Goal: Task Accomplishment & Management: Use online tool/utility

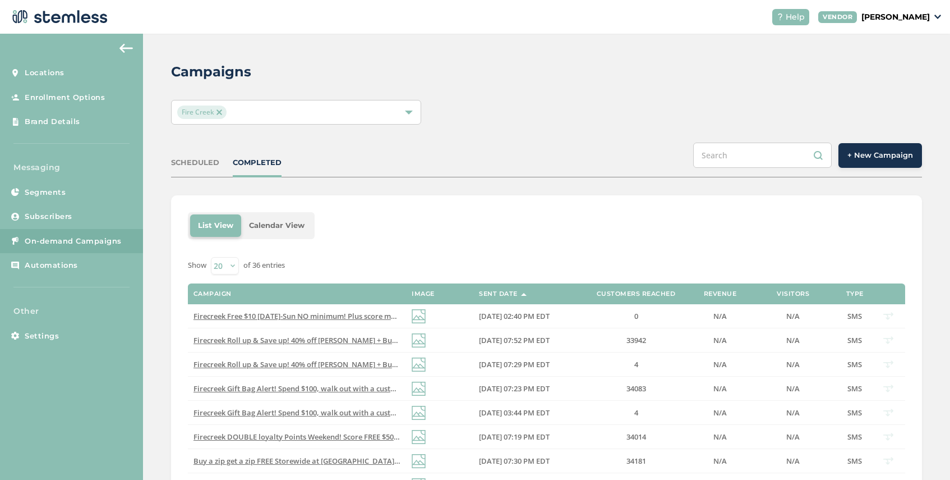
click at [877, 156] on span "+ New Campaign" at bounding box center [881, 155] width 66 height 11
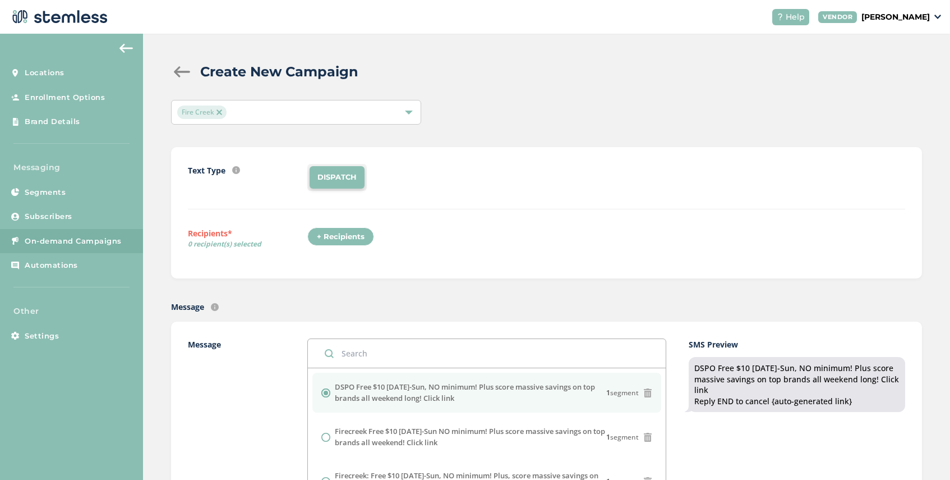
click at [348, 241] on div "+ Recipients" at bounding box center [340, 236] width 67 height 19
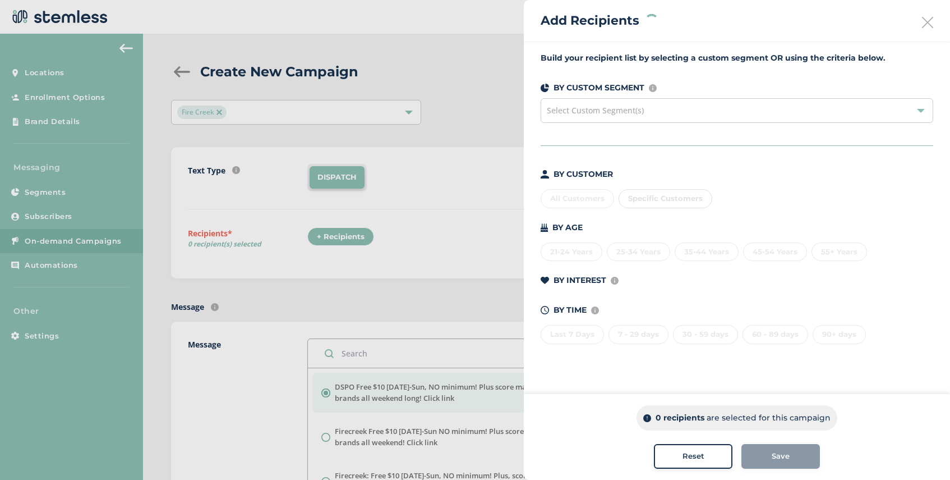
click at [632, 113] on span "Select Custom Segment(s)" at bounding box center [595, 110] width 97 height 11
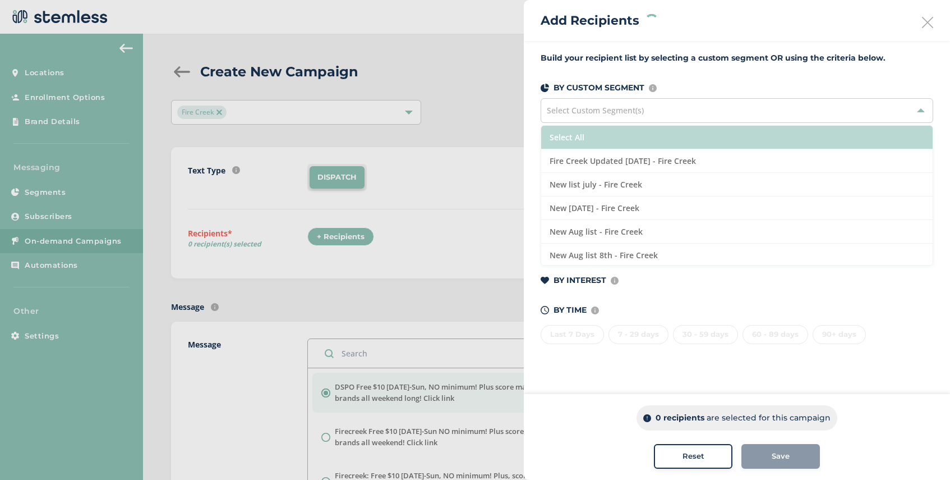
click at [647, 132] on li "Select All" at bounding box center [737, 138] width 392 height 24
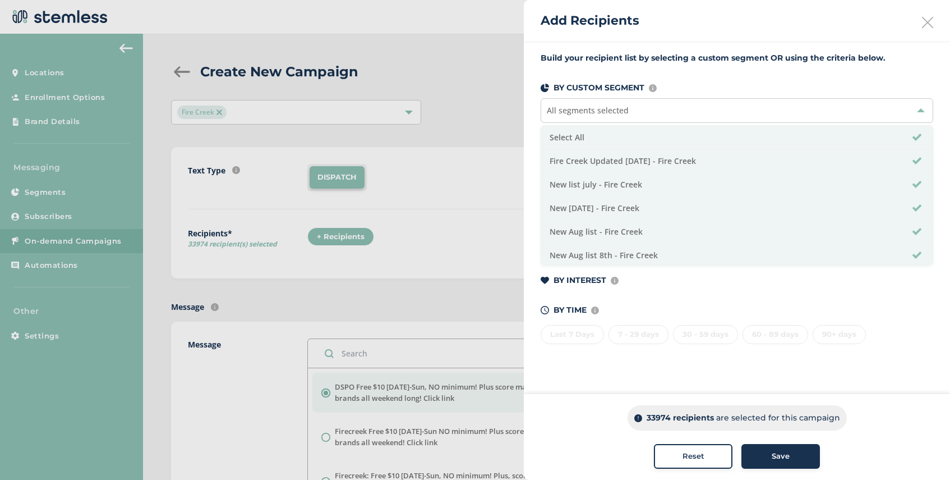
click at [774, 456] on span "Save" at bounding box center [781, 456] width 18 height 11
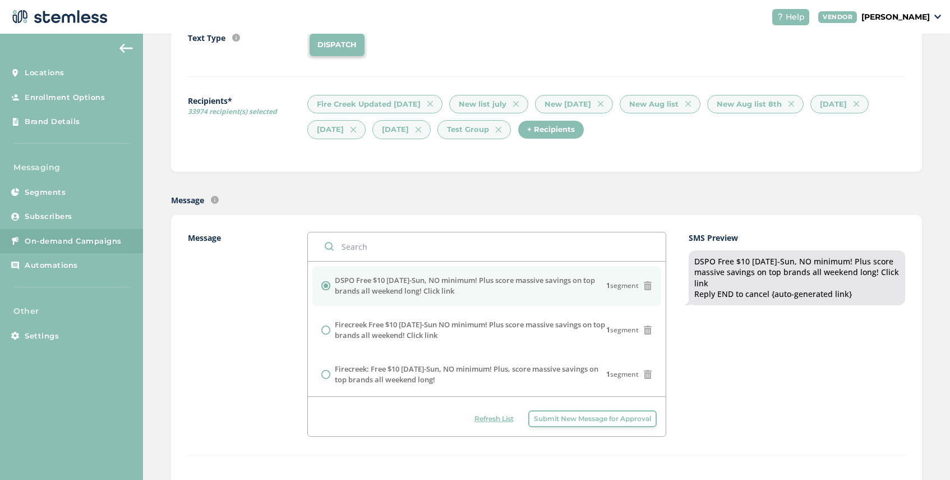
scroll to position [278, 0]
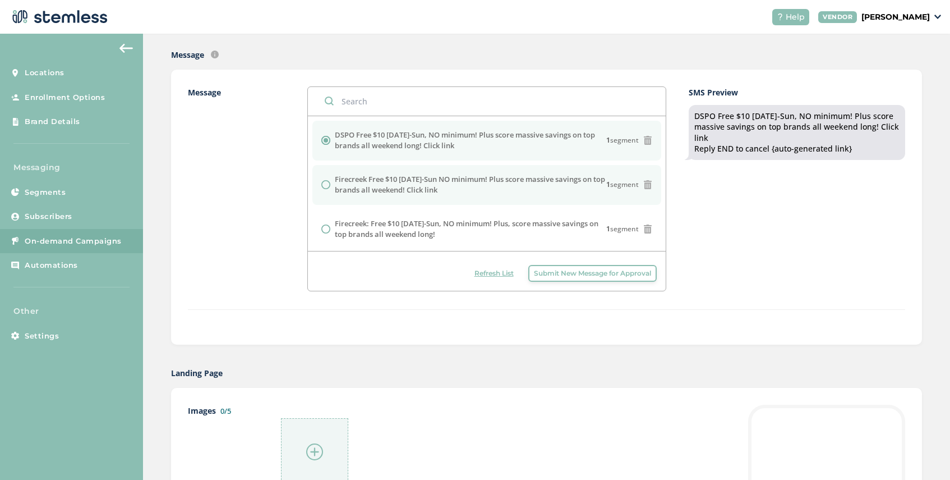
click at [328, 186] on input "radio" at bounding box center [325, 184] width 9 height 9
radio input "true"
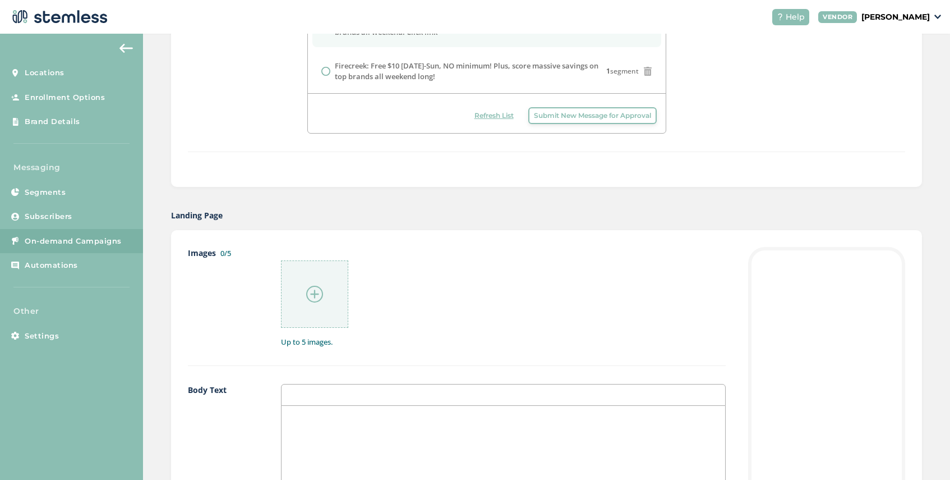
scroll to position [445, 0]
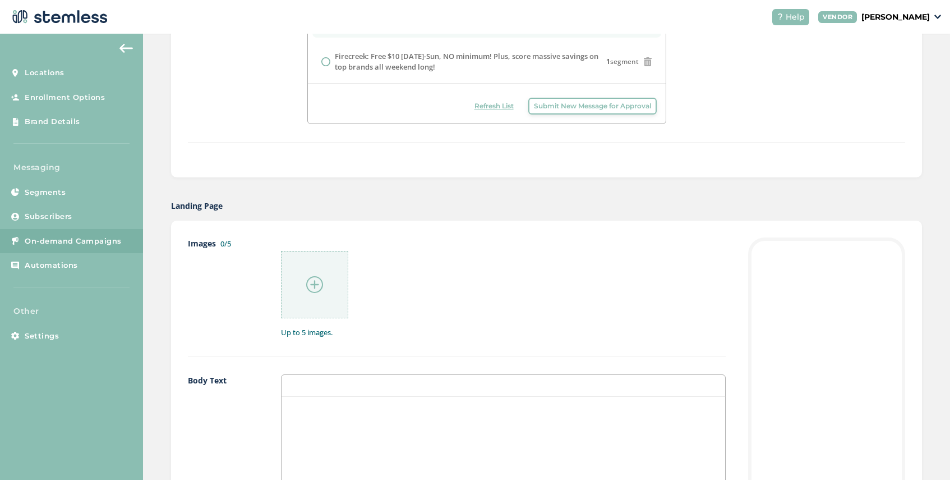
click at [318, 277] on img at bounding box center [314, 284] width 17 height 17
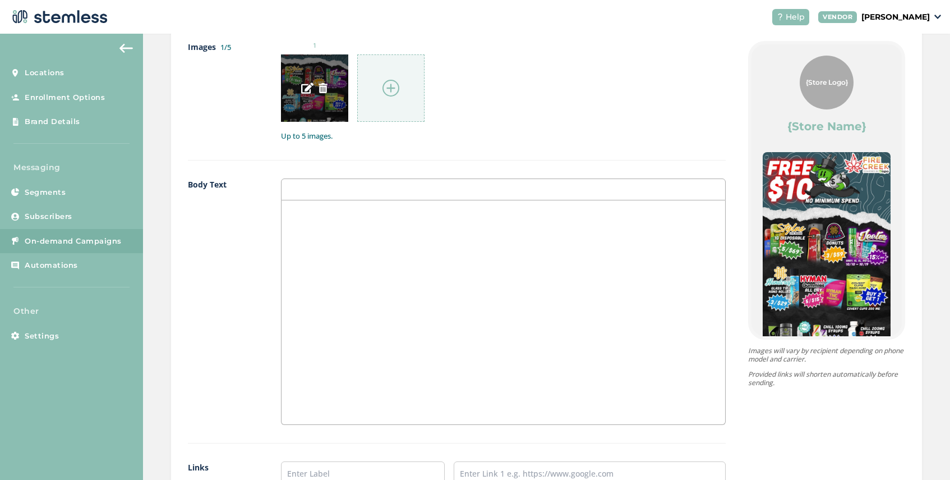
scroll to position [948, 0]
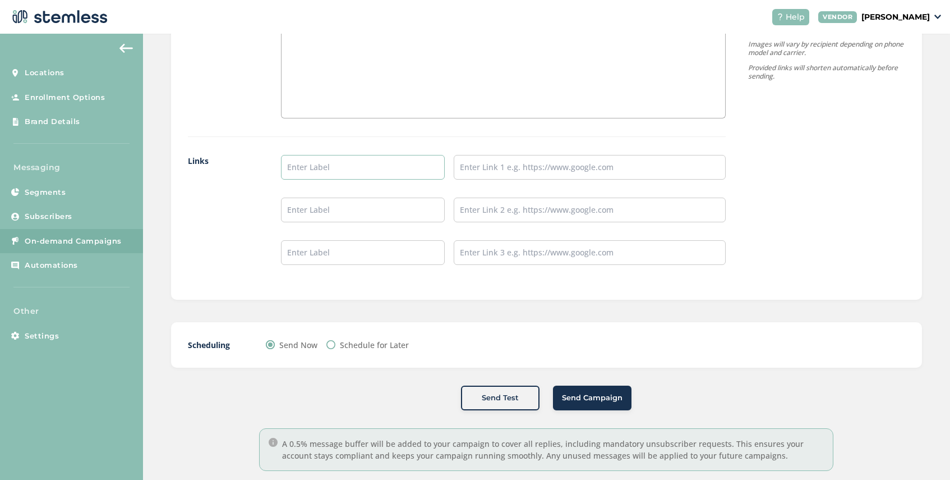
click at [347, 172] on input "text" at bounding box center [362, 167] width 163 height 25
type input "Firecreek Menu"
click at [490, 167] on input "text" at bounding box center [590, 167] width 272 height 25
type input "[URL][DOMAIN_NAME]"
click at [332, 343] on input "Schedule for Later" at bounding box center [331, 344] width 9 height 9
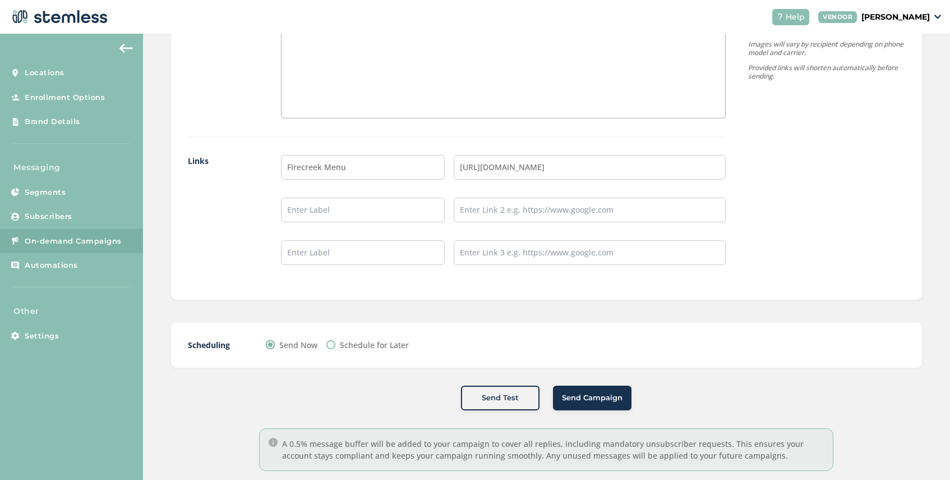
radio input "true"
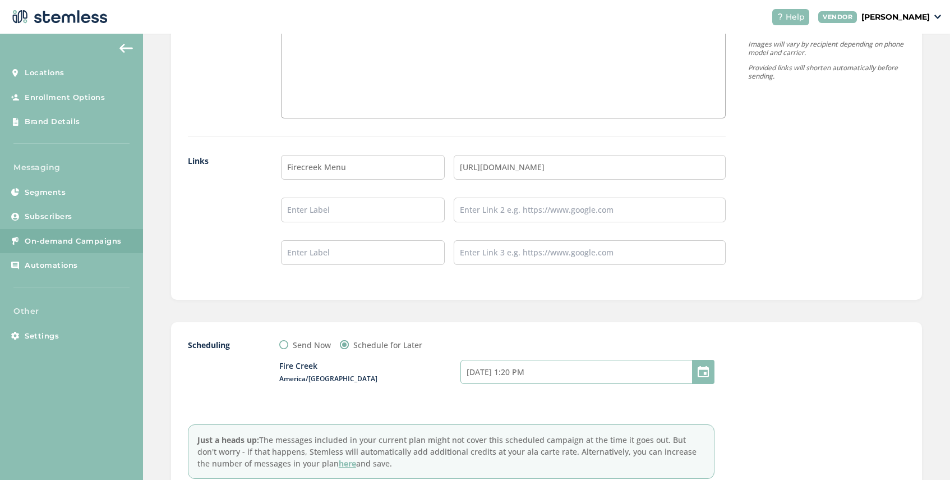
click at [552, 369] on input "[DATE] 1:20 PM" at bounding box center [588, 372] width 254 height 24
select select "16"
select select "20"
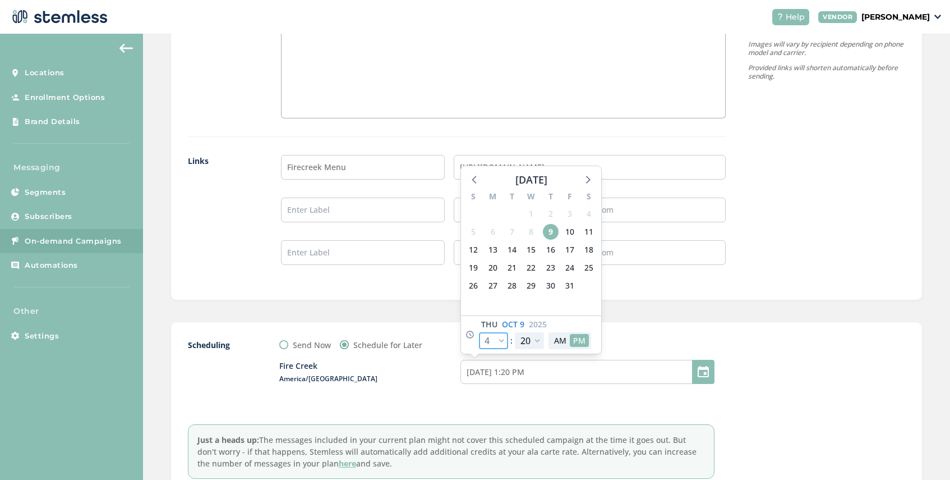
click at [503, 338] on select "12 1 2 3 4 5 6 7 8 9 10 11" at bounding box center [493, 340] width 29 height 17
select select "19"
click at [479, 332] on select "12 1 2 3 4 5 6 7 8 9 10 11" at bounding box center [493, 340] width 29 height 17
type input "[DATE] 4:20 PM"
select select "19"
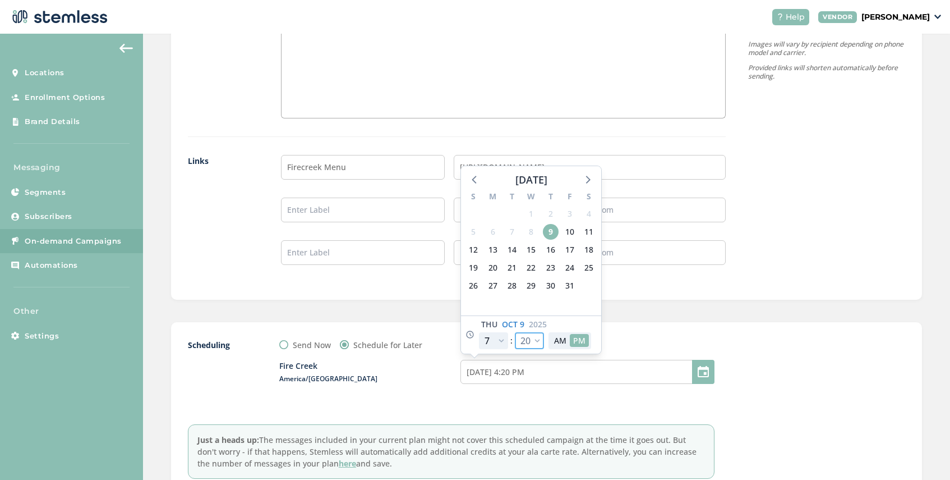
click at [537, 339] on select "00 05 10 15 20 25 30 35 40 45 50 55" at bounding box center [529, 340] width 29 height 17
click at [515, 332] on select "00 05 10 15 20 25 30 35 40 45 50 55" at bounding box center [529, 340] width 29 height 17
click at [645, 347] on div "Send Now Schedule for Later" at bounding box center [496, 345] width 435 height 12
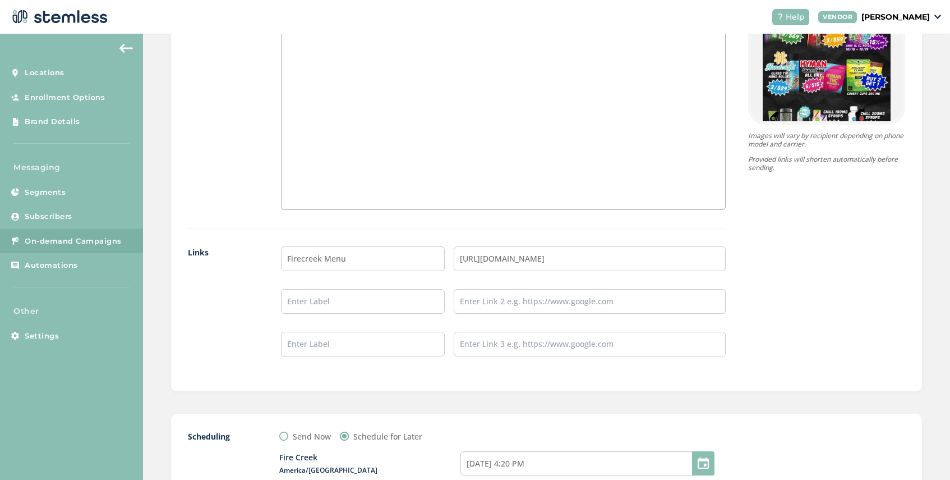
scroll to position [1095, 0]
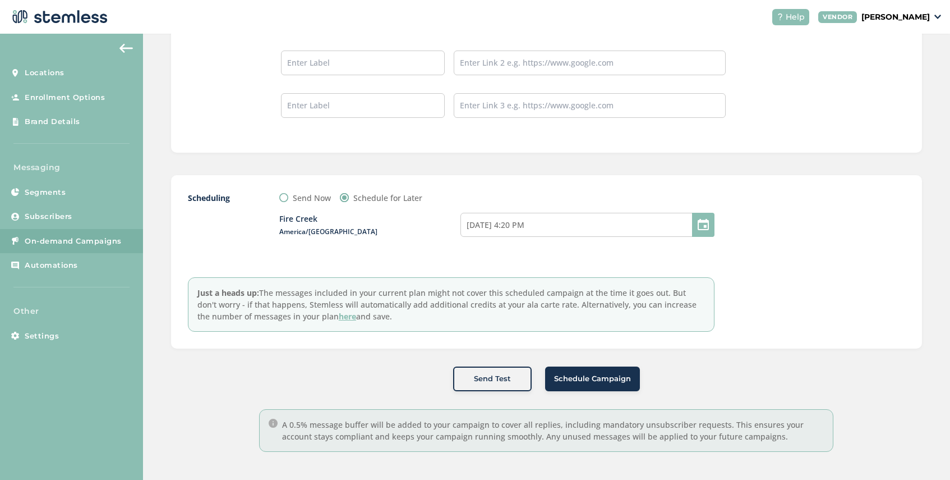
click at [601, 383] on span "Schedule Campaign" at bounding box center [592, 378] width 77 height 11
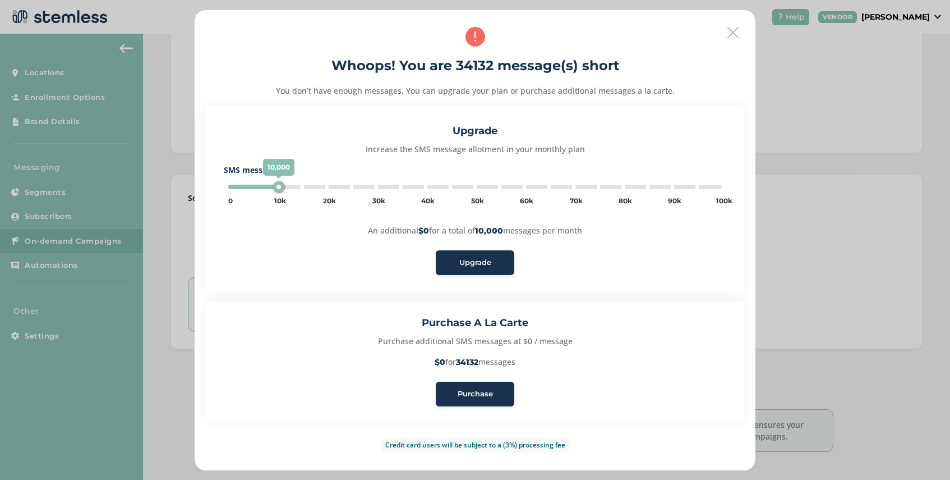
type input "35000"
click at [476, 392] on span "Purchase" at bounding box center [475, 393] width 35 height 11
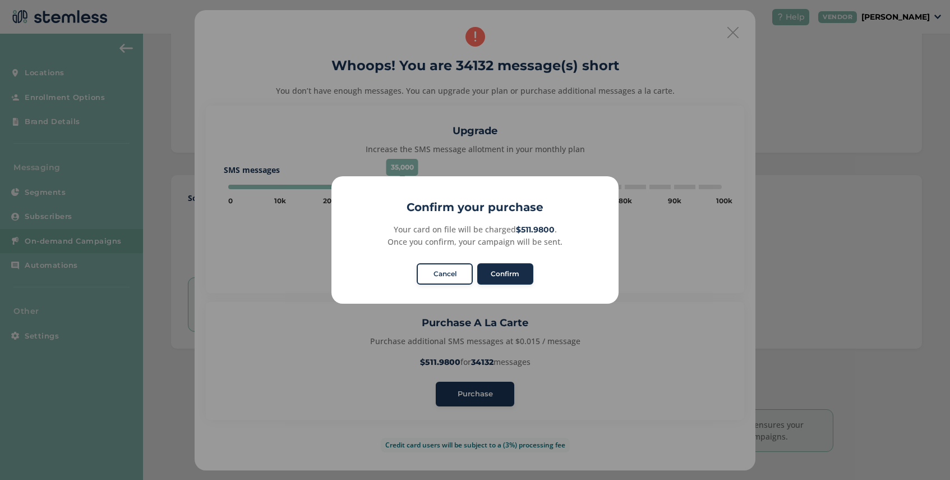
click at [511, 272] on button "Confirm" at bounding box center [505, 273] width 56 height 21
